Goal: Information Seeking & Learning: Get advice/opinions

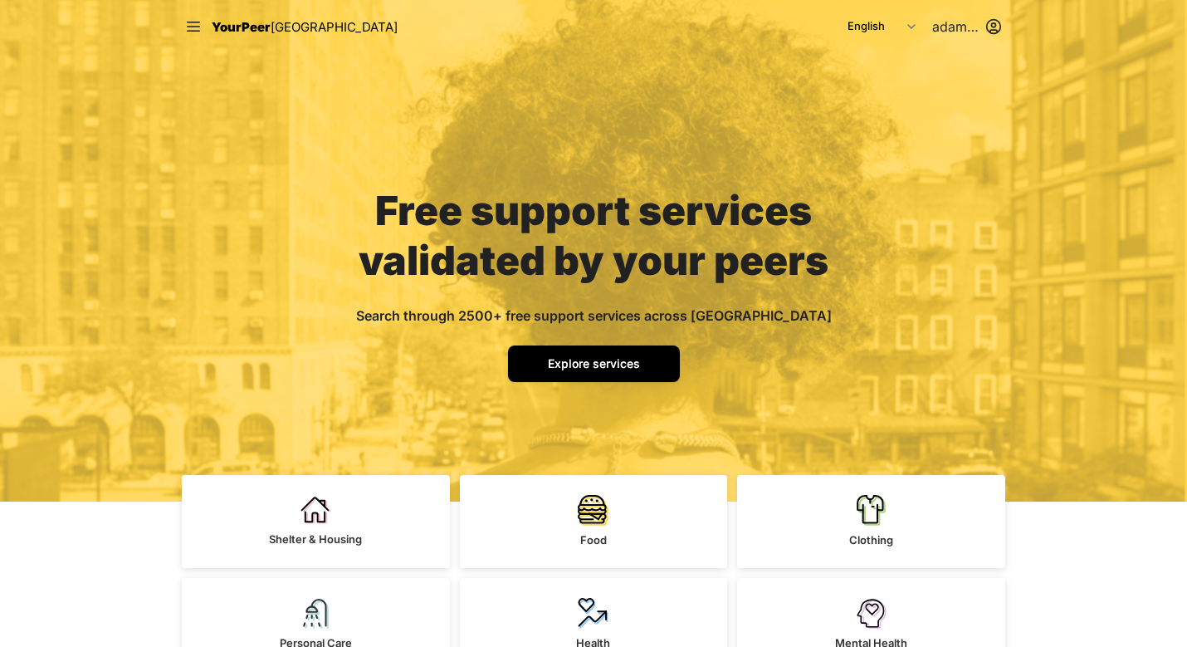
click at [609, 366] on span "Explore services" at bounding box center [594, 363] width 92 height 14
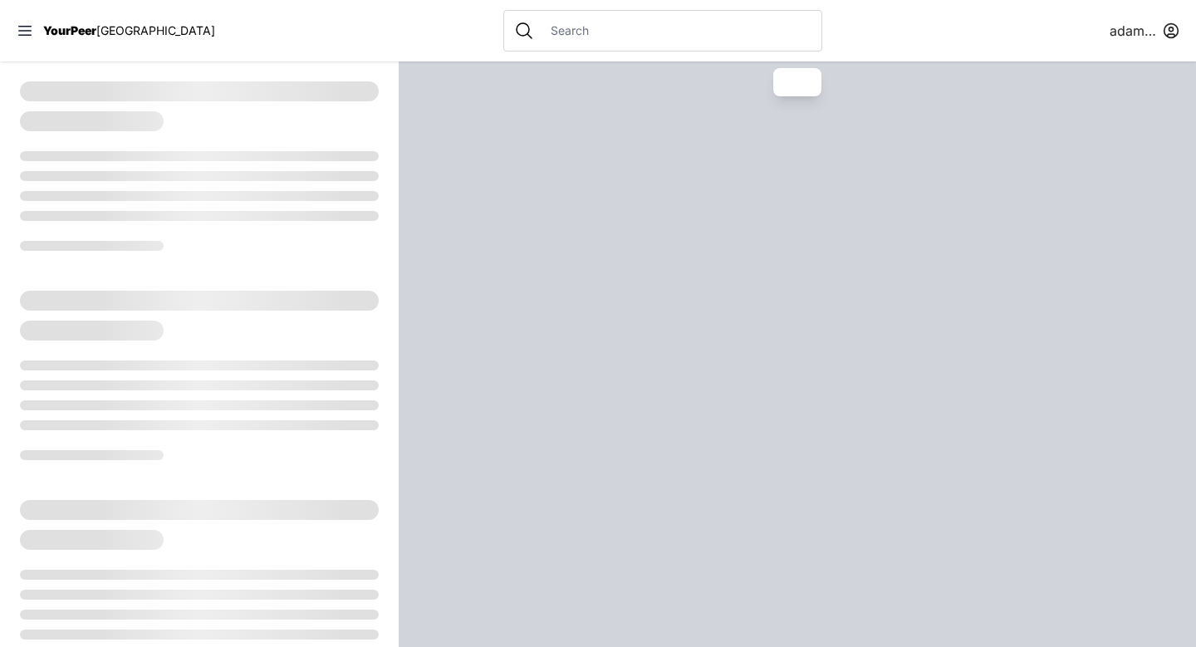
select select "recentlyUpdated"
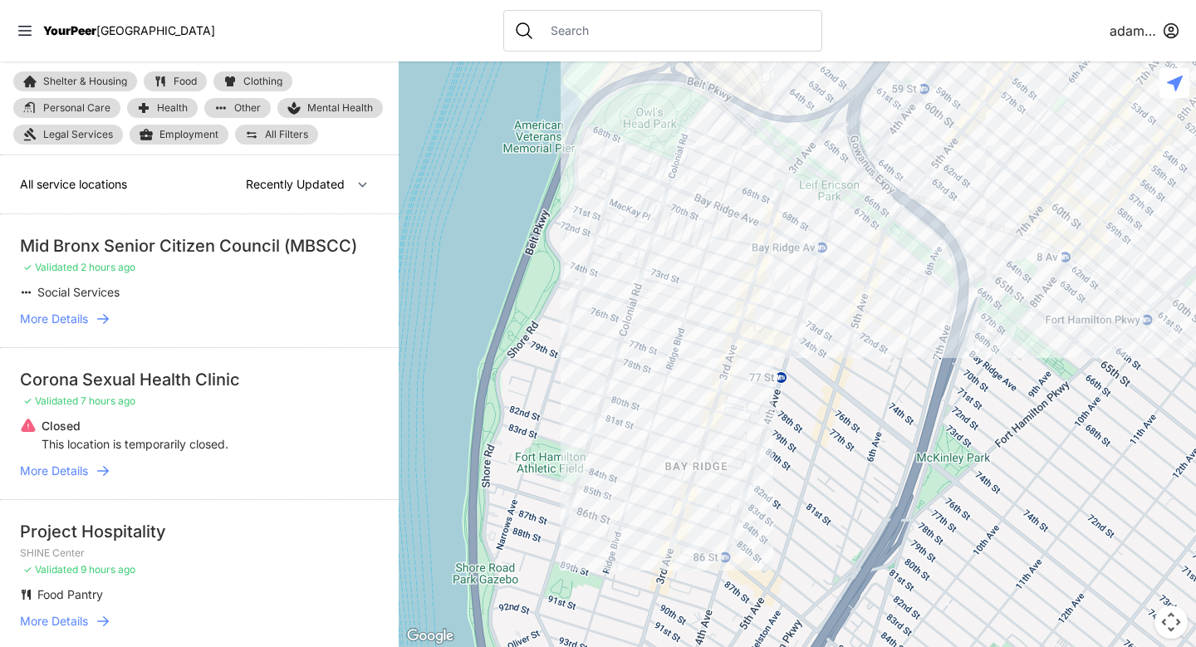
click at [541, 38] on input "text" at bounding box center [676, 30] width 271 height 17
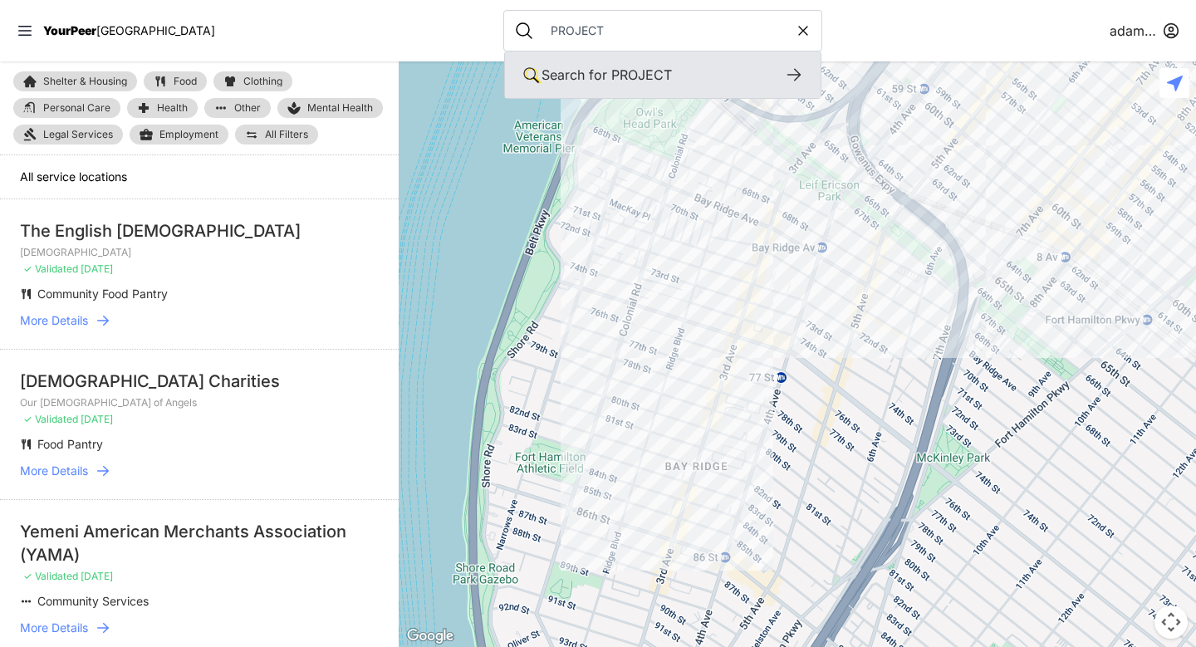
type input "PROJECT"
click at [625, 73] on div "Search for PROJECT" at bounding box center [662, 75] width 242 height 20
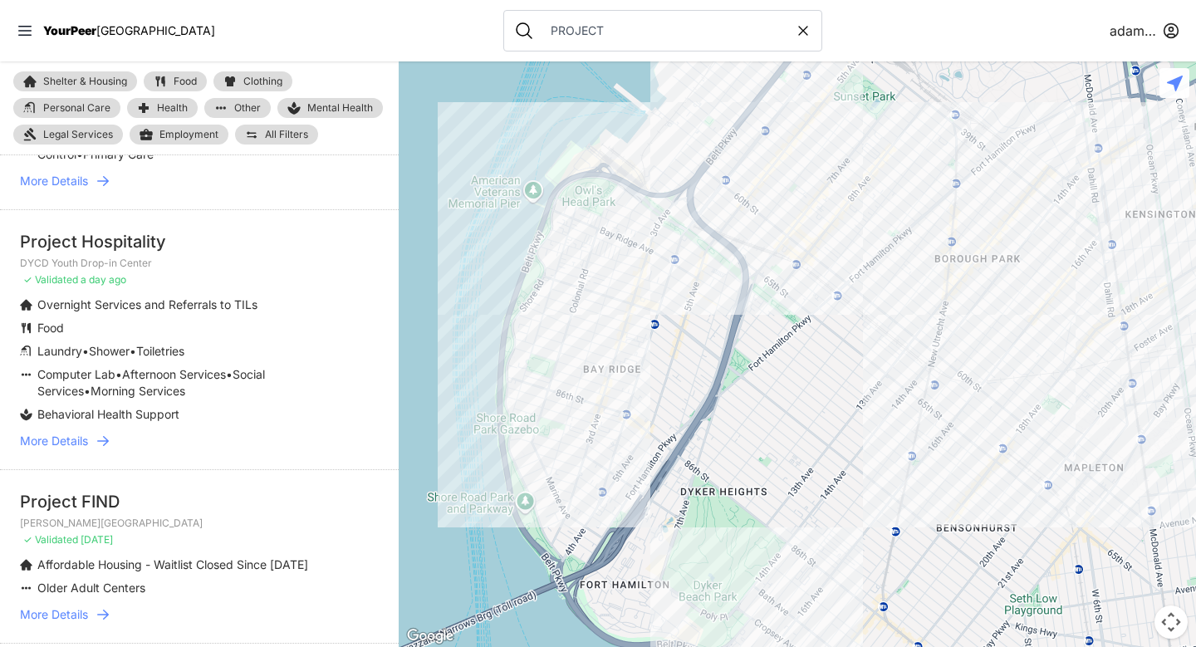
scroll to position [1233, 0]
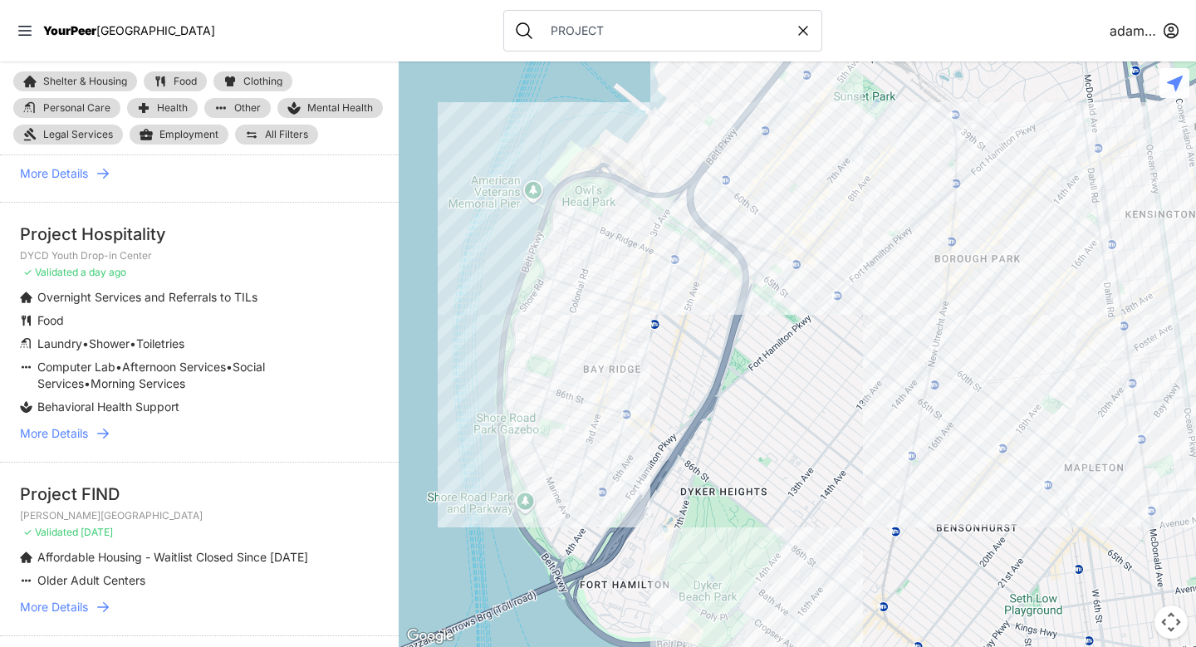
click at [96, 432] on icon at bounding box center [103, 433] width 17 height 17
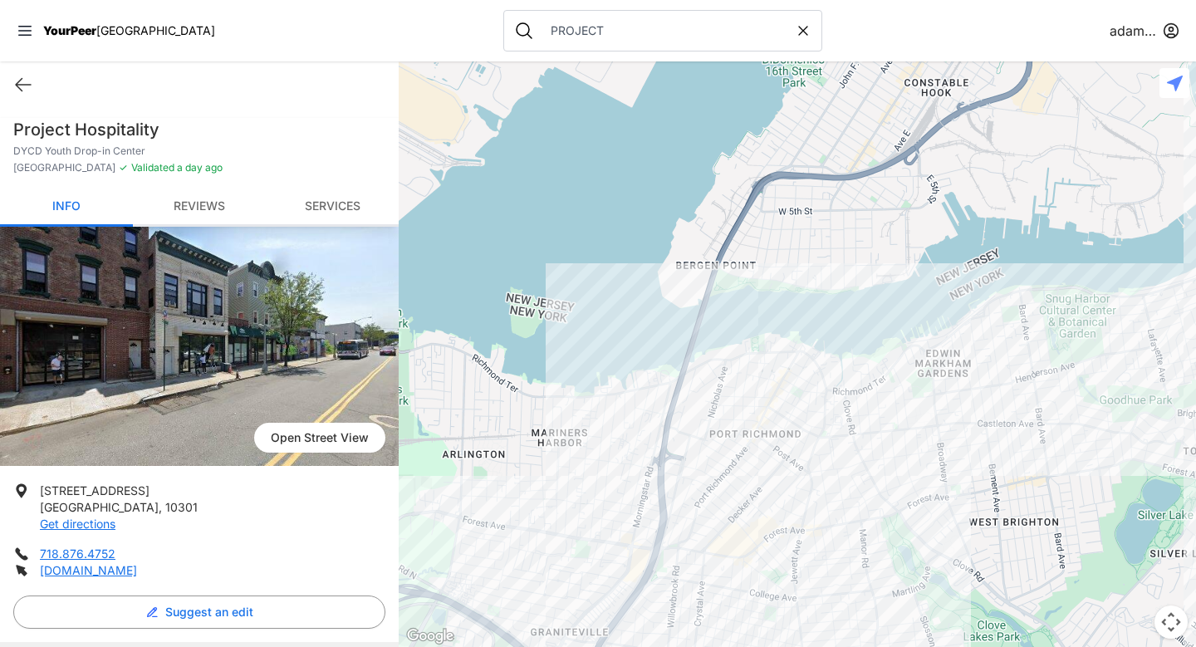
click at [212, 203] on link "Reviews" at bounding box center [199, 207] width 133 height 39
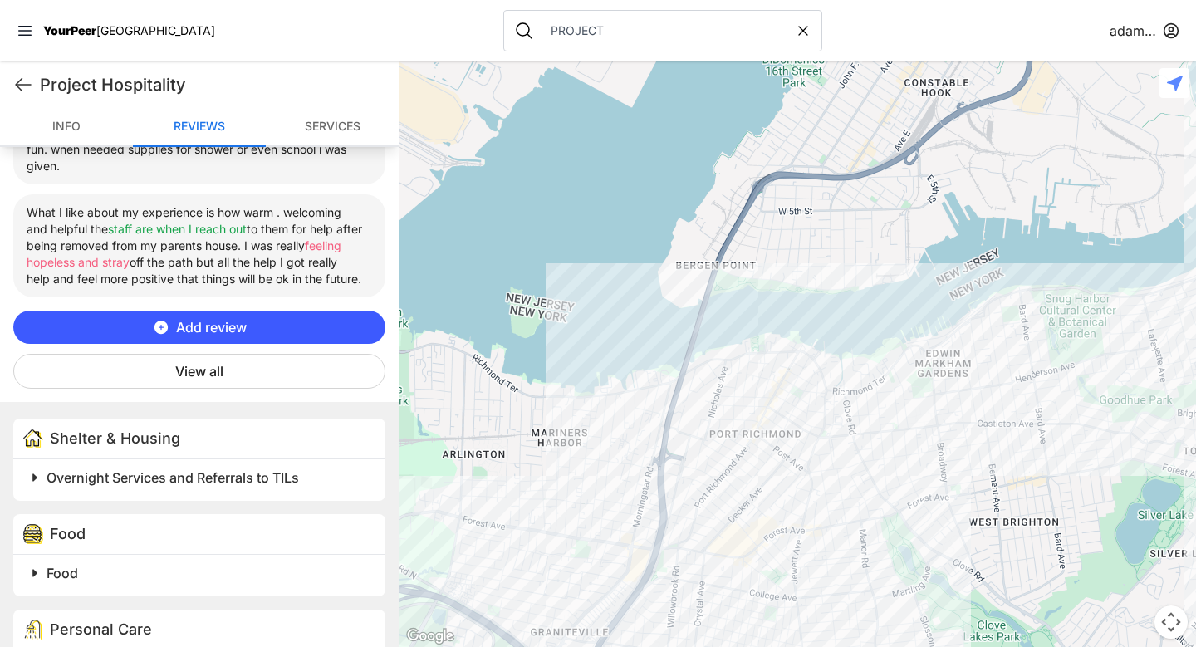
scroll to position [903, 0]
click at [221, 388] on button "View all" at bounding box center [199, 370] width 372 height 35
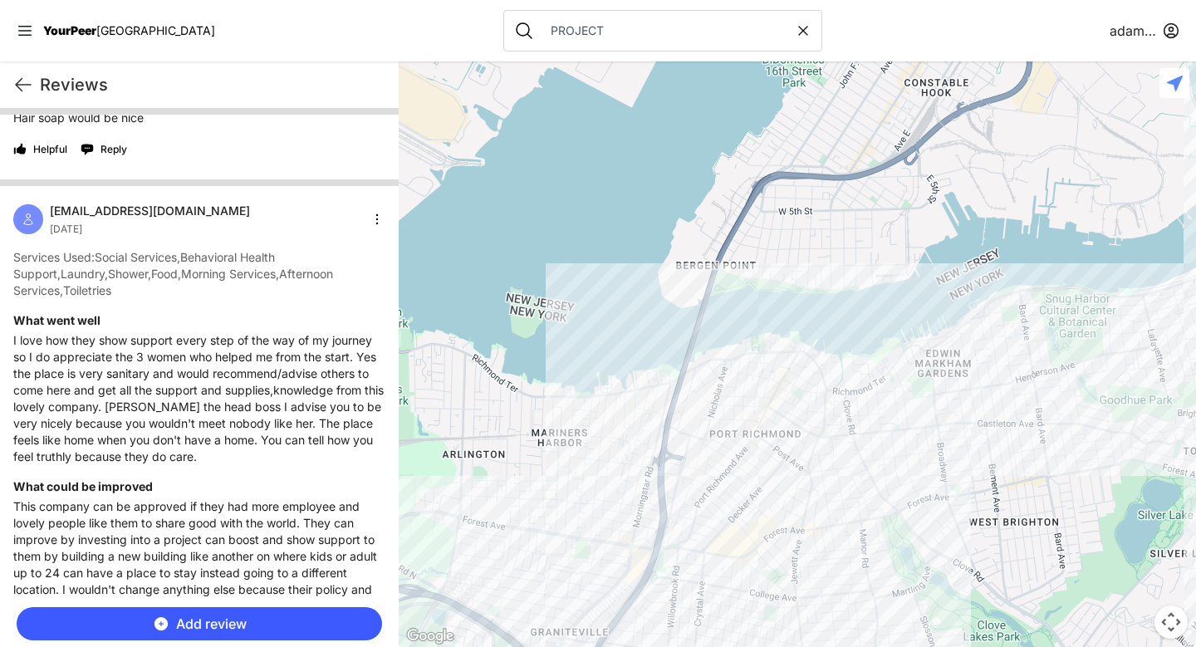
scroll to position [1231, 0]
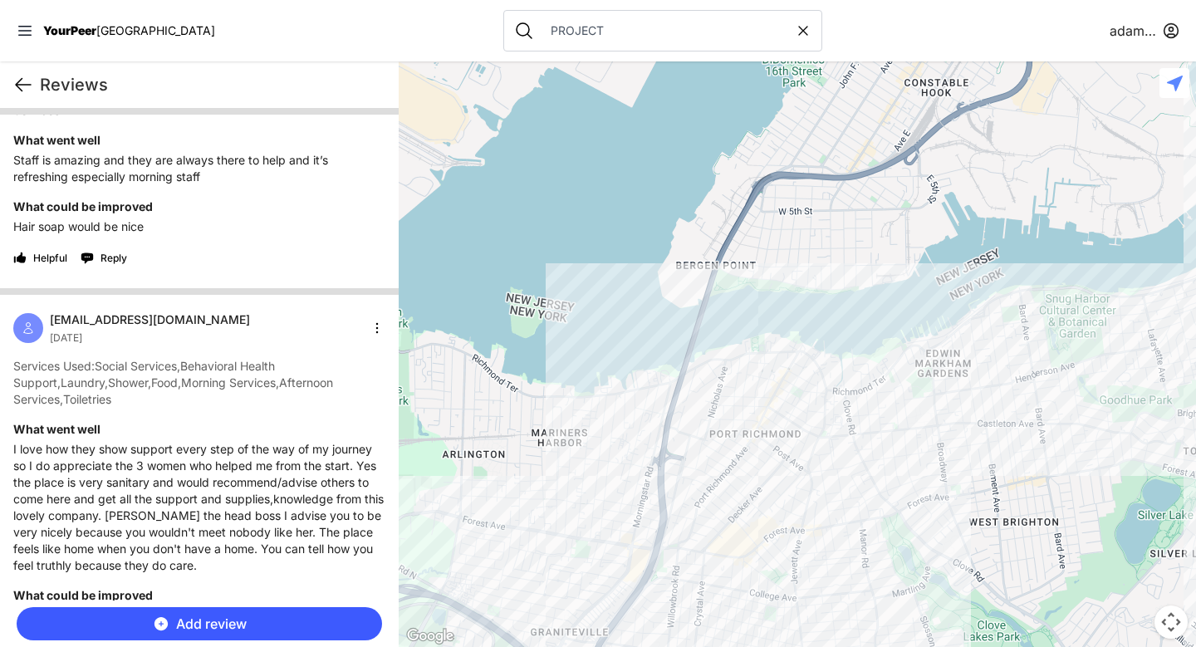
click at [16, 81] on icon at bounding box center [23, 85] width 20 height 20
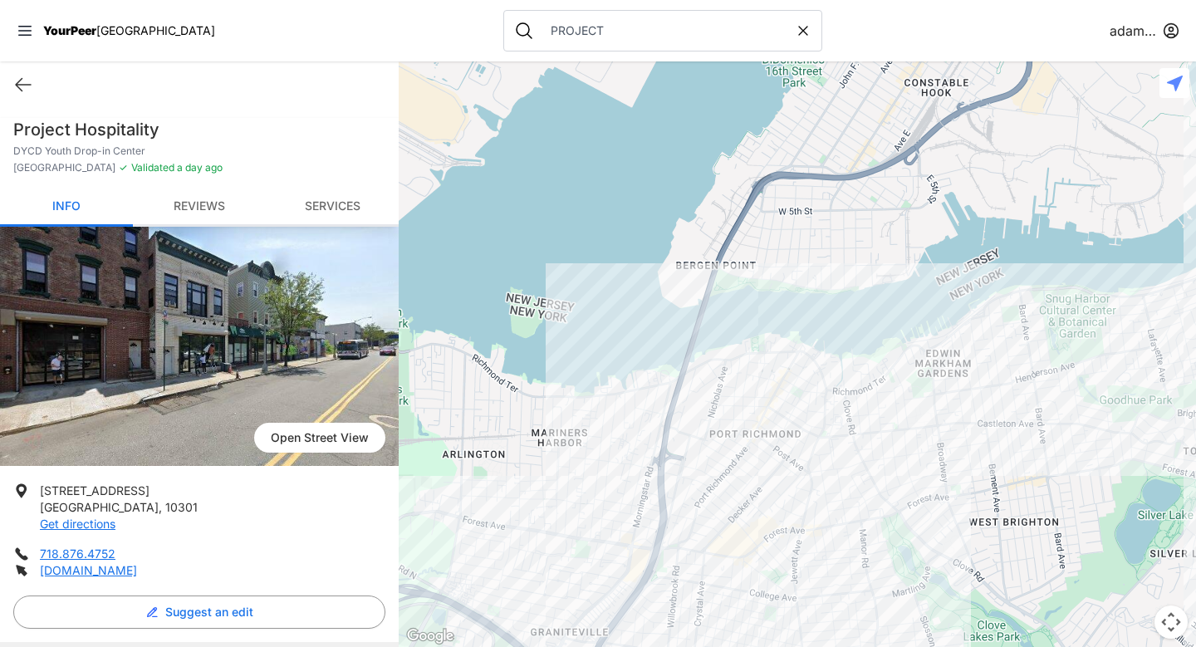
click at [205, 202] on link "Reviews" at bounding box center [199, 207] width 133 height 39
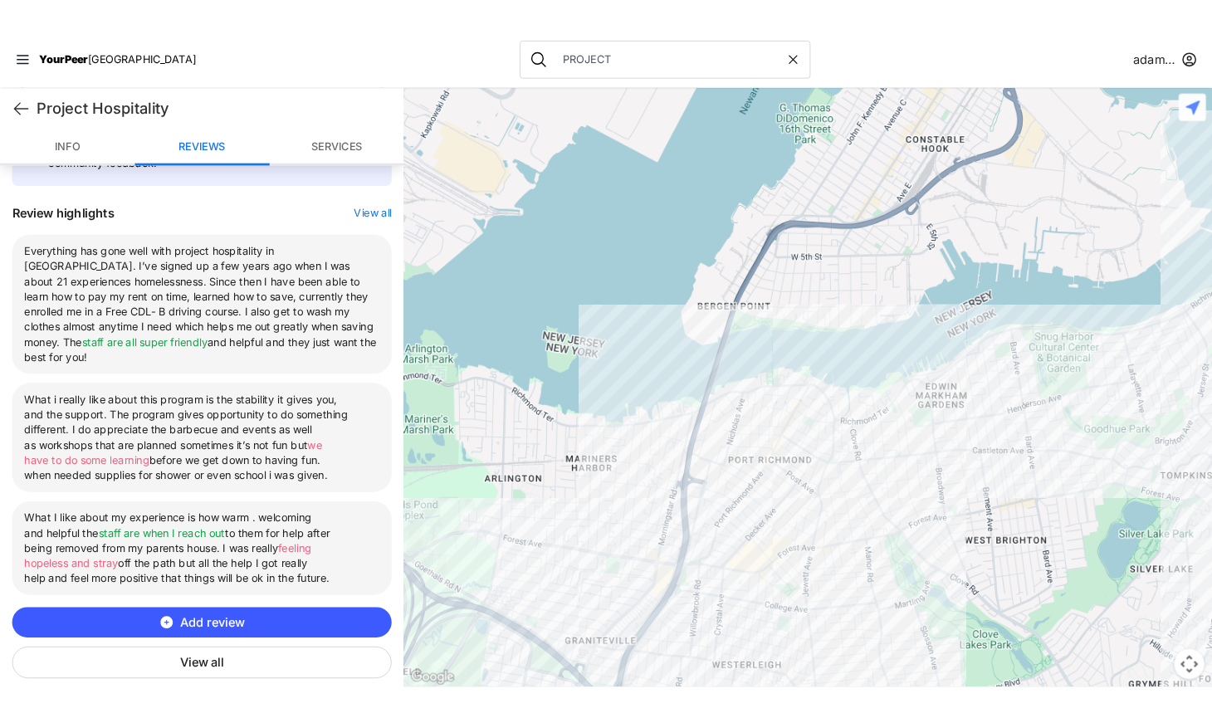
scroll to position [569, 0]
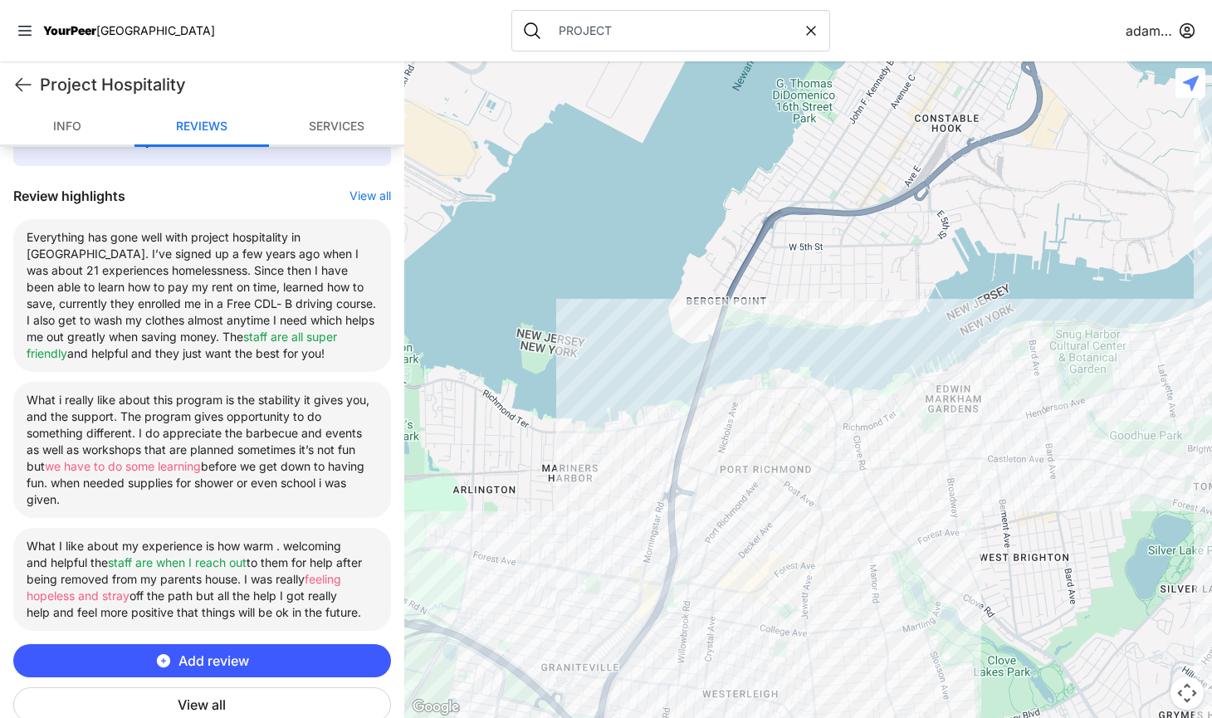
click at [213, 646] on button "View all" at bounding box center [202, 705] width 378 height 35
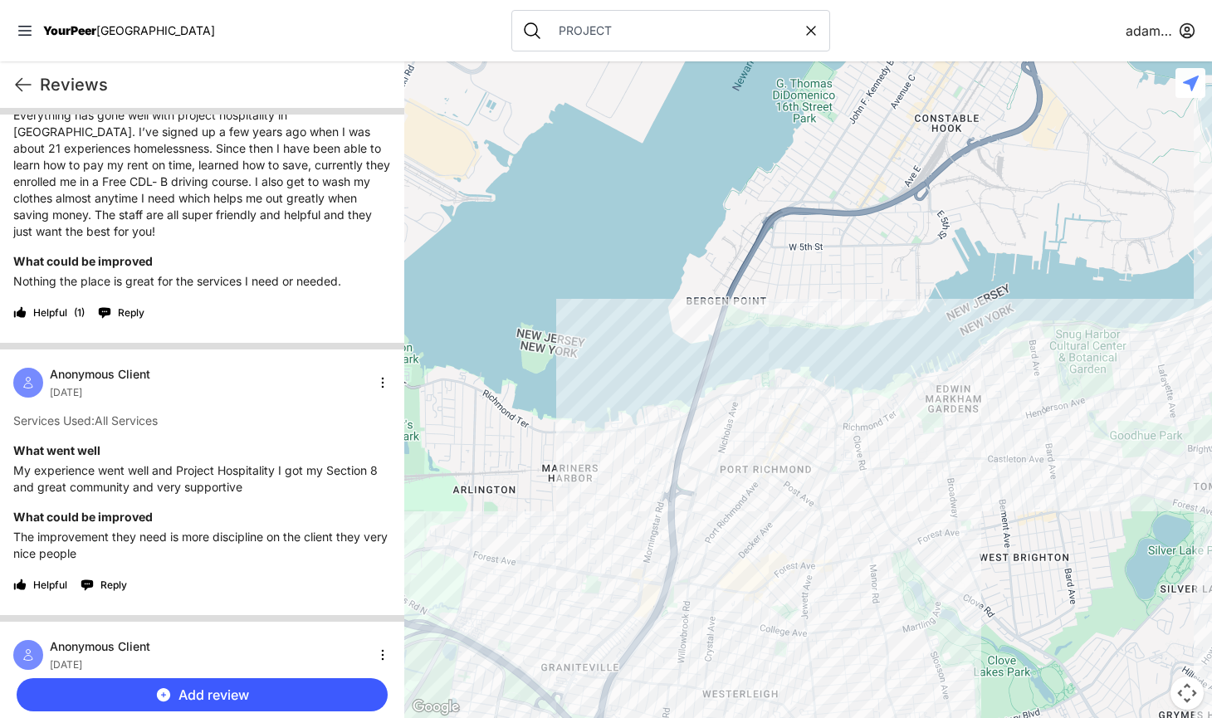
scroll to position [658, 0]
